Goal: Check status: Check status

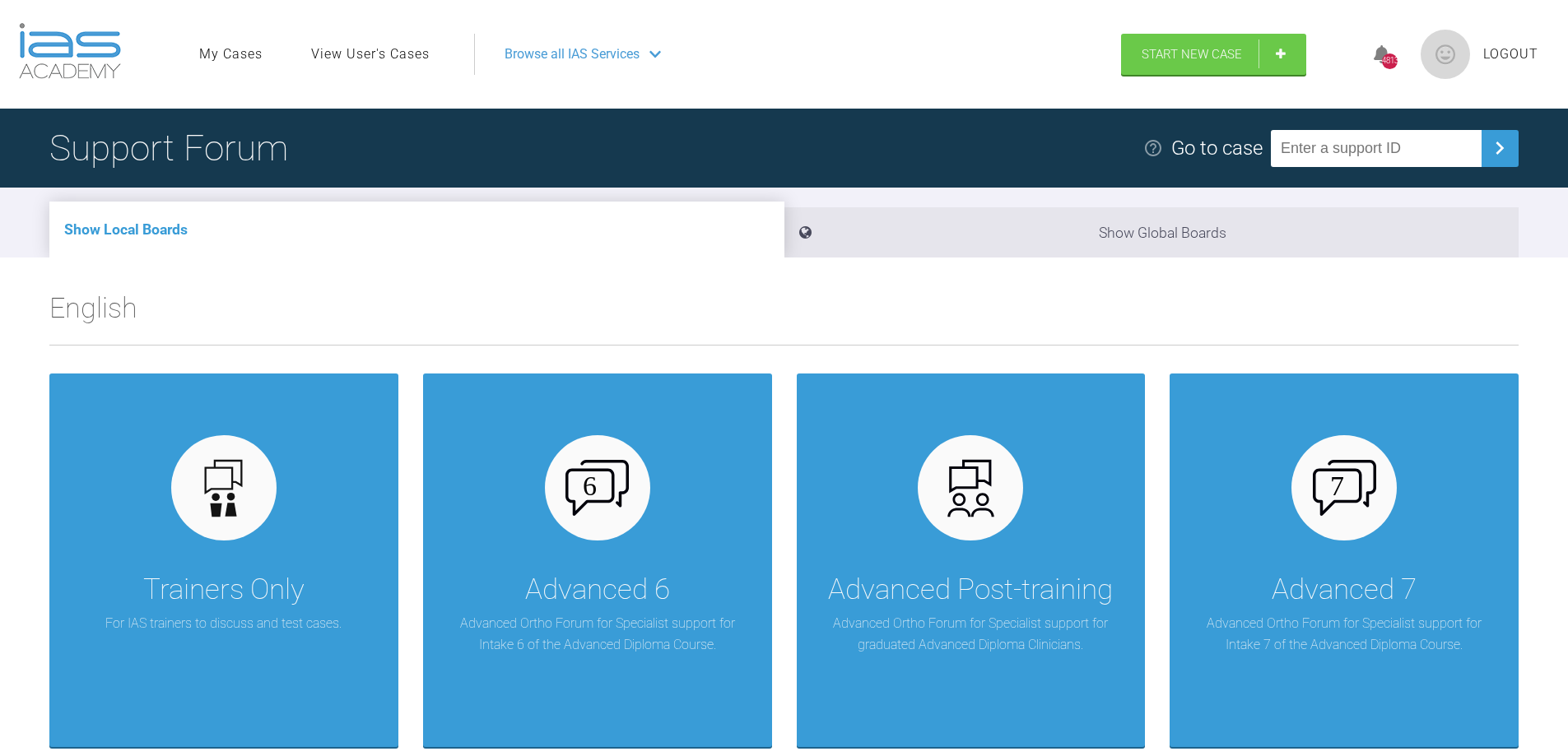
click at [1330, 153] on input "text" at bounding box center [1375, 148] width 211 height 37
paste input "YK65TWPY"
type input "YK65TWPY"
click at [1486, 152] on button at bounding box center [1499, 148] width 37 height 37
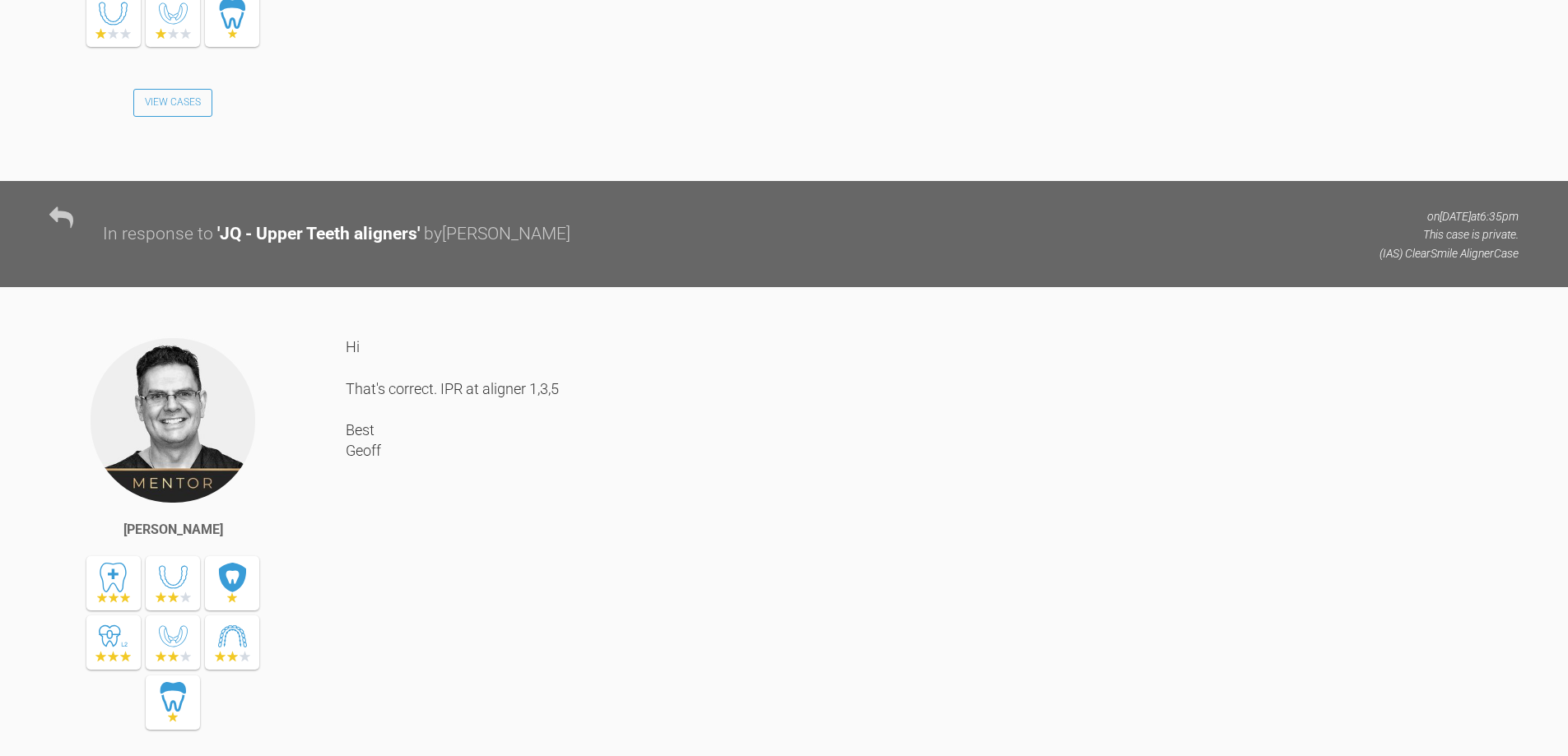
scroll to position [13578, 0]
